Goal: Task Accomplishment & Management: Use online tool/utility

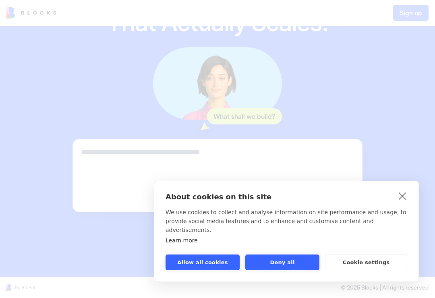
scroll to position [114, 0]
click at [406, 196] on div "About cookies on this site We use cookies to collect and analyse information on…" at bounding box center [286, 231] width 265 height 101
click at [414, 205] on div "About cookies on this site We use cookies to collect and analyse information on…" at bounding box center [286, 231] width 265 height 101
click at [407, 202] on link "close" at bounding box center [402, 195] width 12 height 13
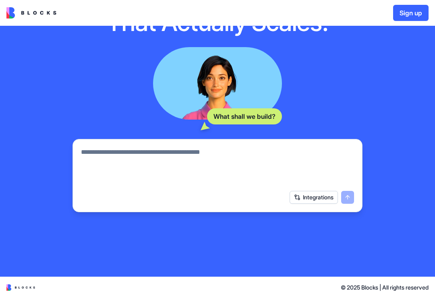
click at [116, 154] on textarea at bounding box center [217, 166] width 273 height 39
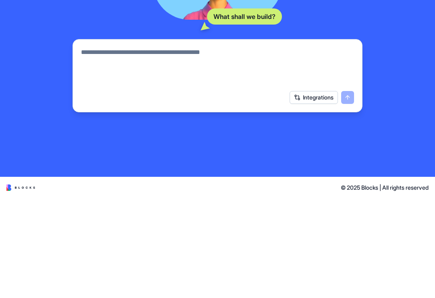
paste textarea "**********"
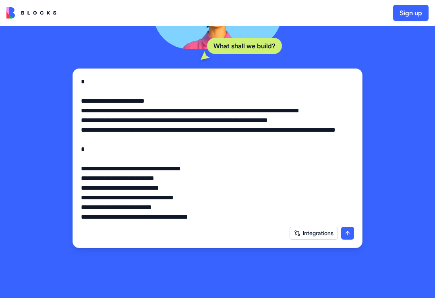
scroll to position [186, 0]
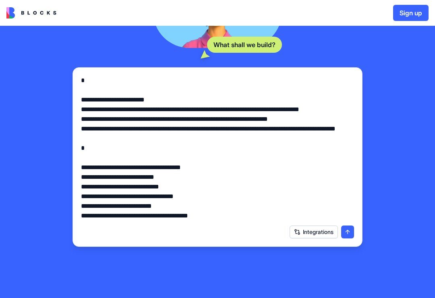
type textarea "**********"
click at [348, 233] on button "submit" at bounding box center [347, 232] width 13 height 13
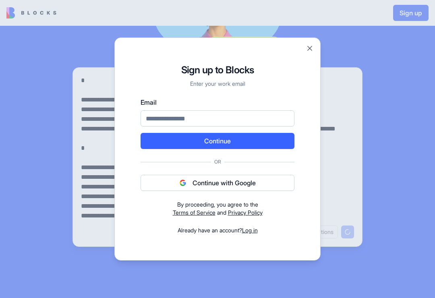
click at [264, 180] on button "Continue with Google" at bounding box center [218, 183] width 154 height 16
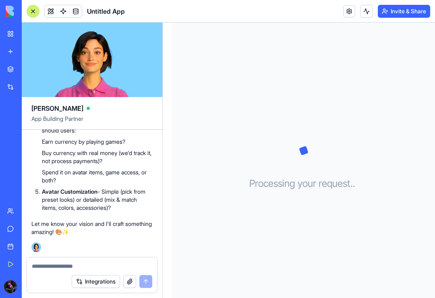
scroll to position [501, 0]
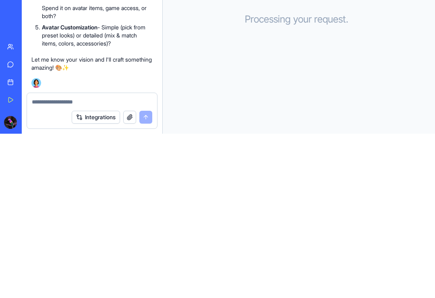
paste textarea "**********"
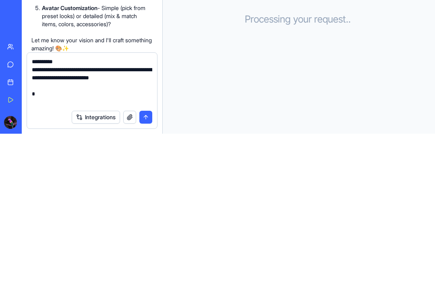
scroll to position [322, 0]
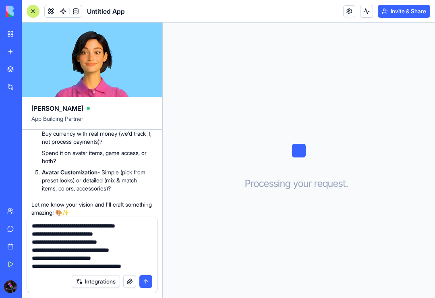
type textarea "**********"
click at [148, 284] on button "submit" at bounding box center [145, 281] width 13 height 13
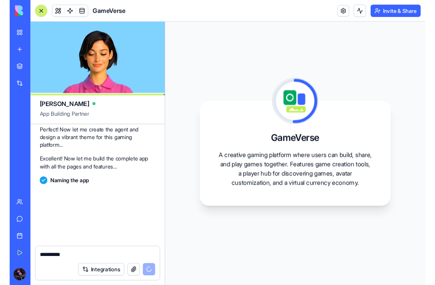
scroll to position [1080, 0]
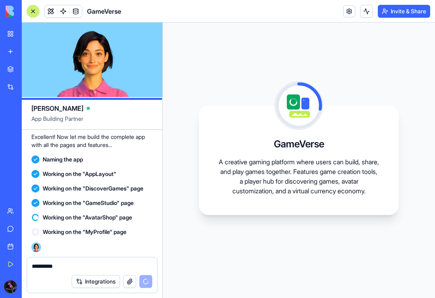
click at [4, 6] on div at bounding box center [10, 11] width 17 height 23
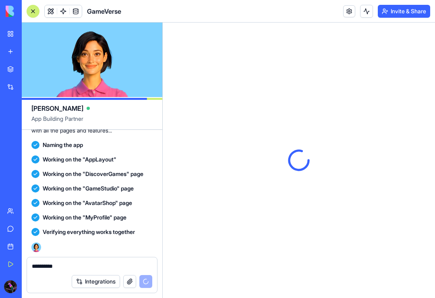
scroll to position [0, 0]
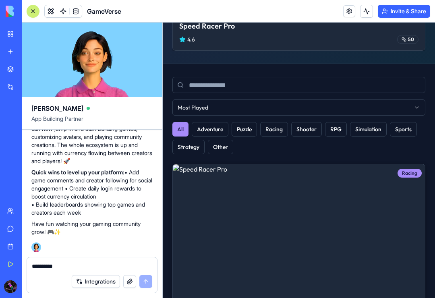
scroll to position [202, 0]
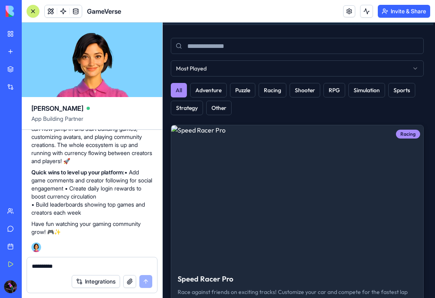
click at [304, 95] on button "Shooter" at bounding box center [305, 90] width 31 height 15
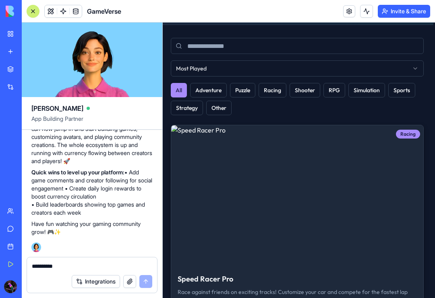
scroll to position [151, 2]
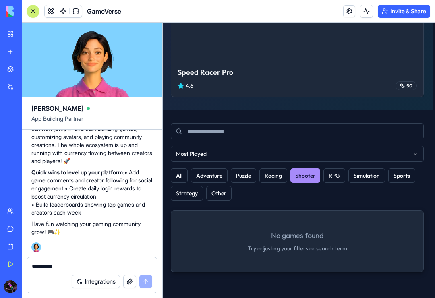
click at [338, 179] on button "RPG" at bounding box center [334, 175] width 22 height 15
click at [181, 172] on button "All" at bounding box center [179, 175] width 17 height 15
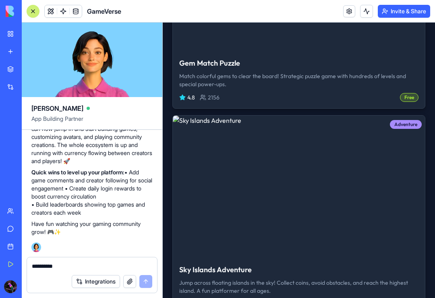
scroll to position [658, 0]
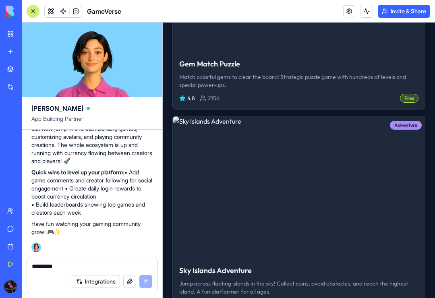
click at [362, 59] on h3 "Gem Match Puzzle" at bounding box center [298, 63] width 239 height 11
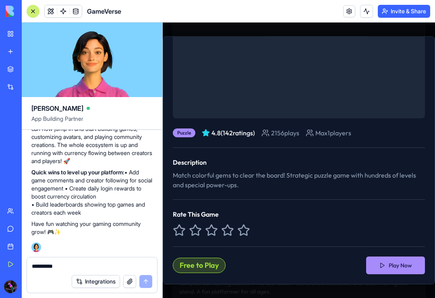
scroll to position [99, 0]
click at [388, 271] on button "Play Now" at bounding box center [395, 266] width 59 height 18
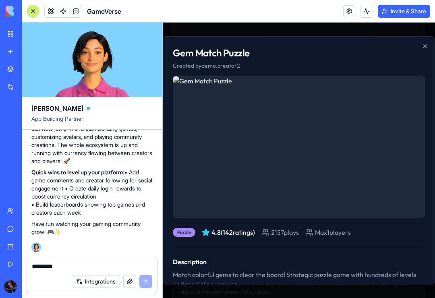
scroll to position [0, 0]
click at [427, 45] on icon "button" at bounding box center [425, 46] width 6 height 6
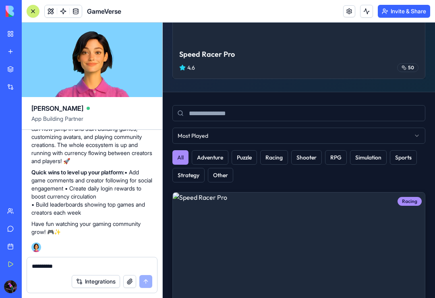
scroll to position [167, 0]
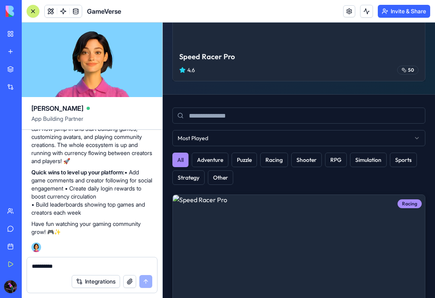
click at [361, 112] on input at bounding box center [298, 116] width 253 height 16
click at [385, 68] on div "4.6 50" at bounding box center [298, 70] width 239 height 9
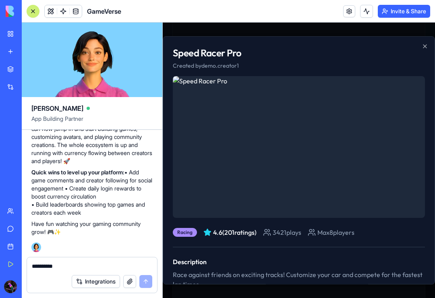
click at [418, 49] on h2 "Speed Racer Pro" at bounding box center [299, 52] width 252 height 13
